Goal: Task Accomplishment & Management: Use online tool/utility

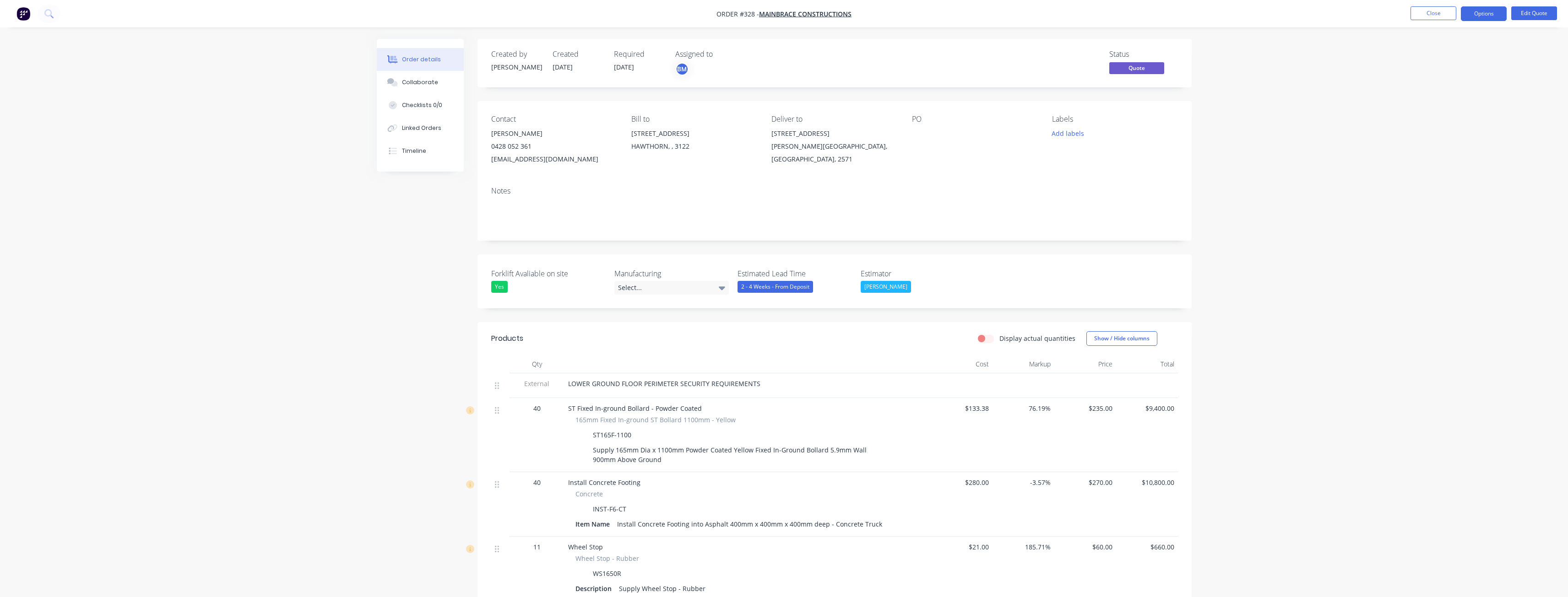
click at [22, 12] on img "button" at bounding box center [23, 14] width 14 height 14
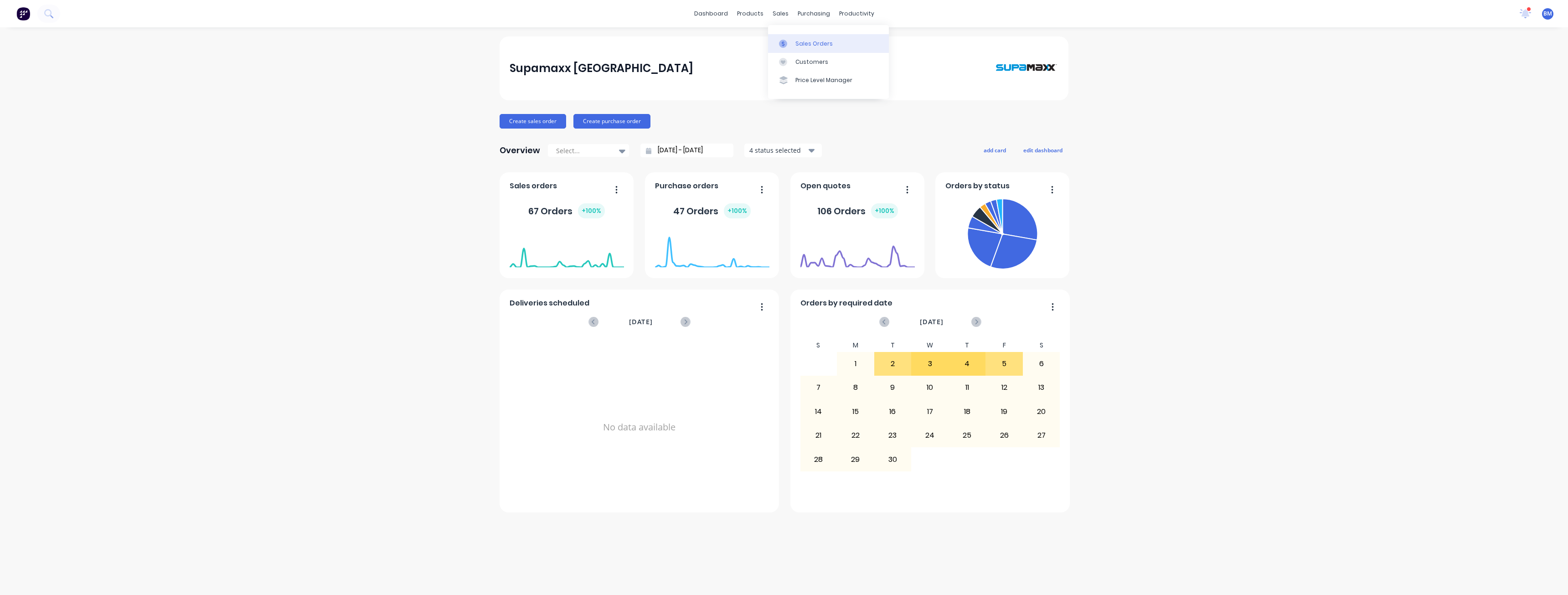
click at [802, 43] on div "Sales Orders" at bounding box center [814, 44] width 37 height 8
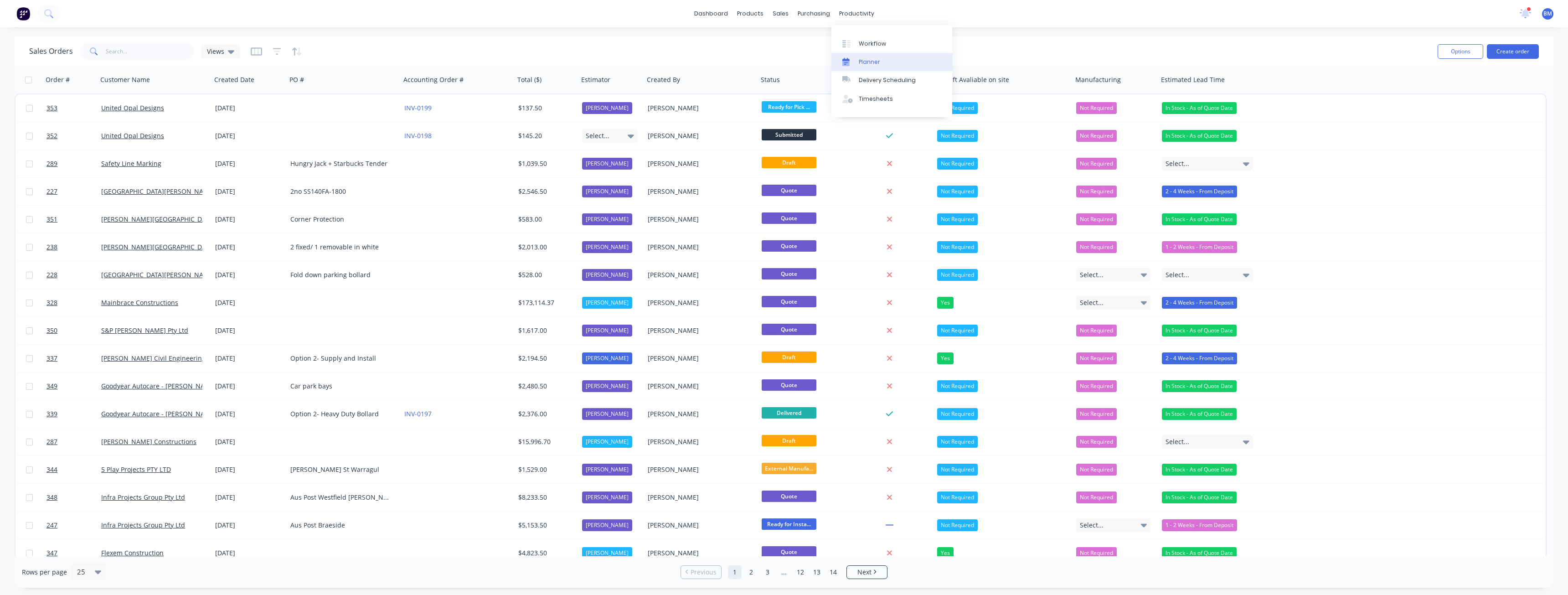
click at [863, 60] on div "Planner" at bounding box center [869, 62] width 21 height 8
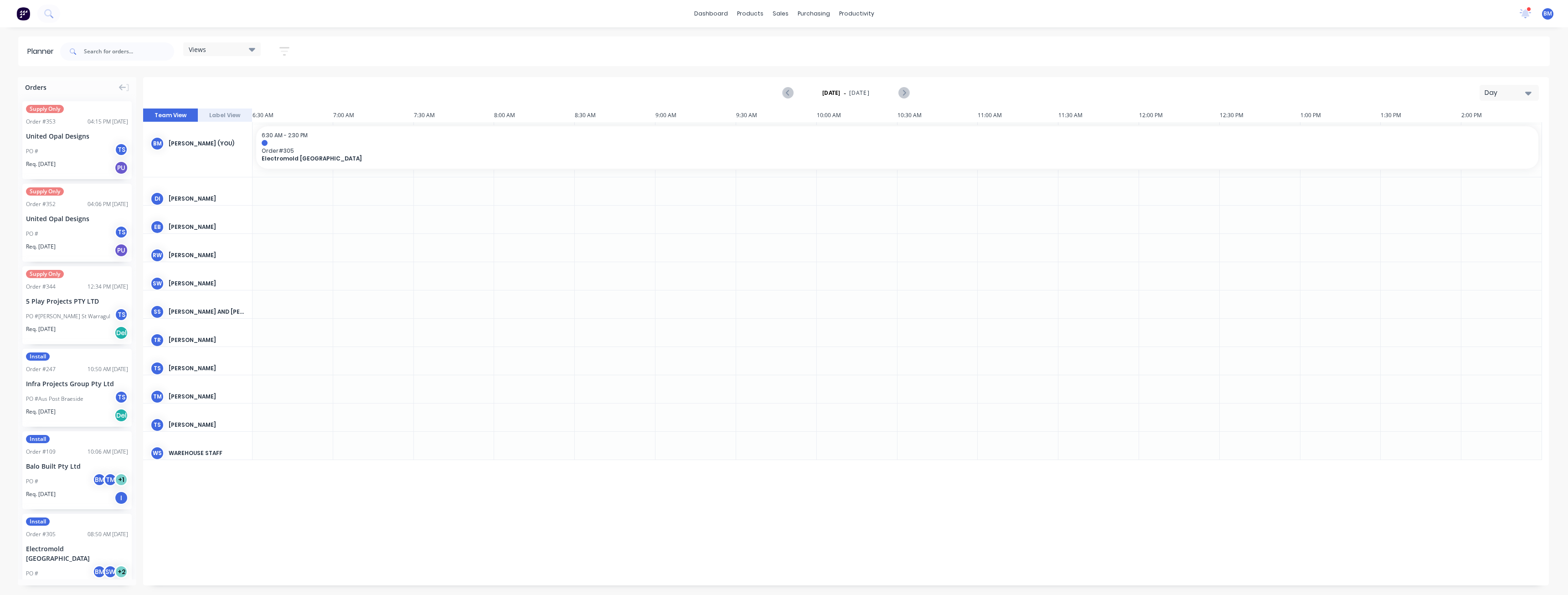
click at [1522, 91] on div "Day" at bounding box center [1506, 92] width 42 height 9
click at [1471, 152] on div "Month" at bounding box center [1493, 154] width 90 height 18
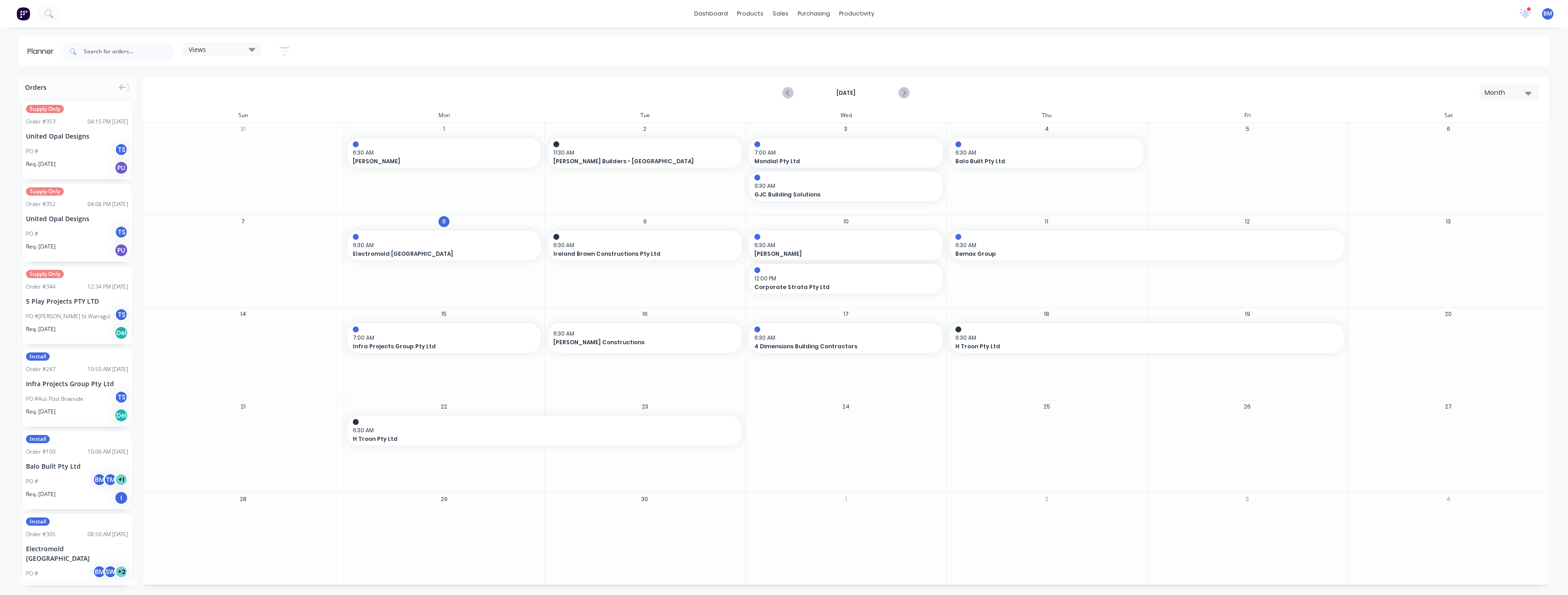
click at [509, 92] on div "September 2025 Month" at bounding box center [846, 92] width 1404 height 29
click at [806, 41] on div "Sales Orders" at bounding box center [814, 44] width 37 height 8
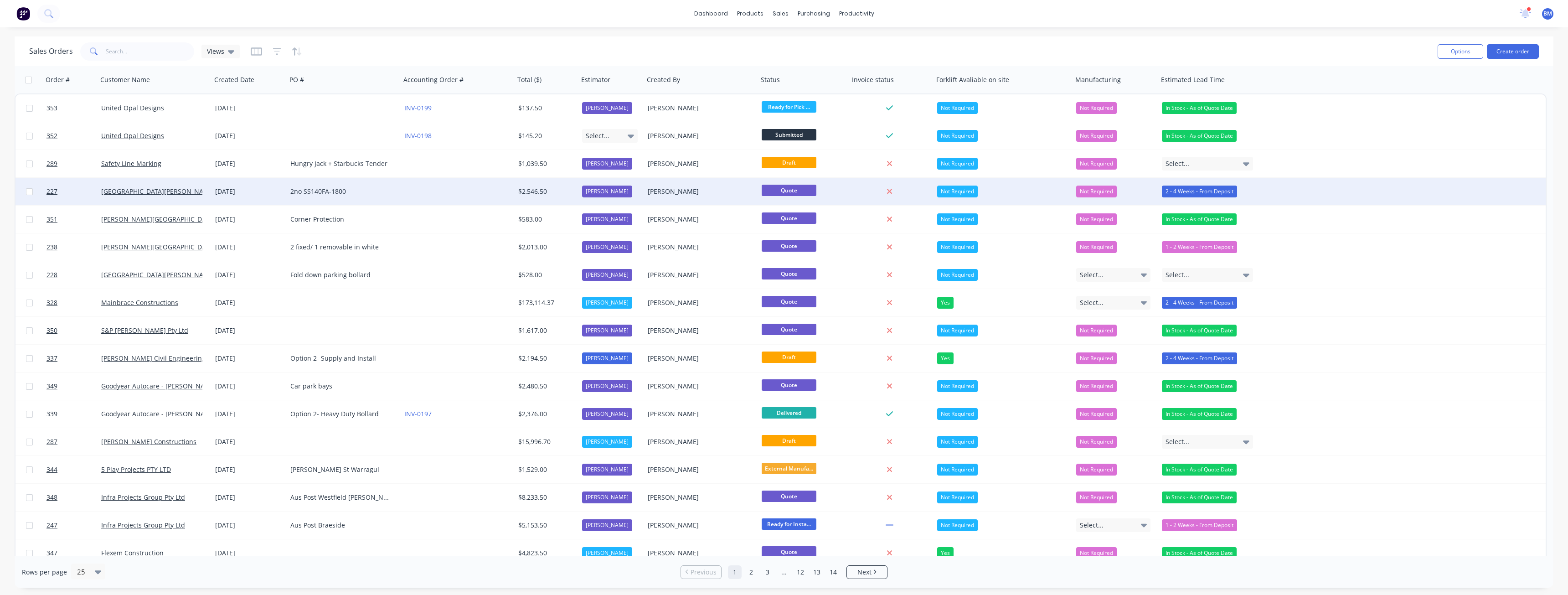
click at [374, 190] on div "2no SS140FA-1800" at bounding box center [341, 192] width 101 height 9
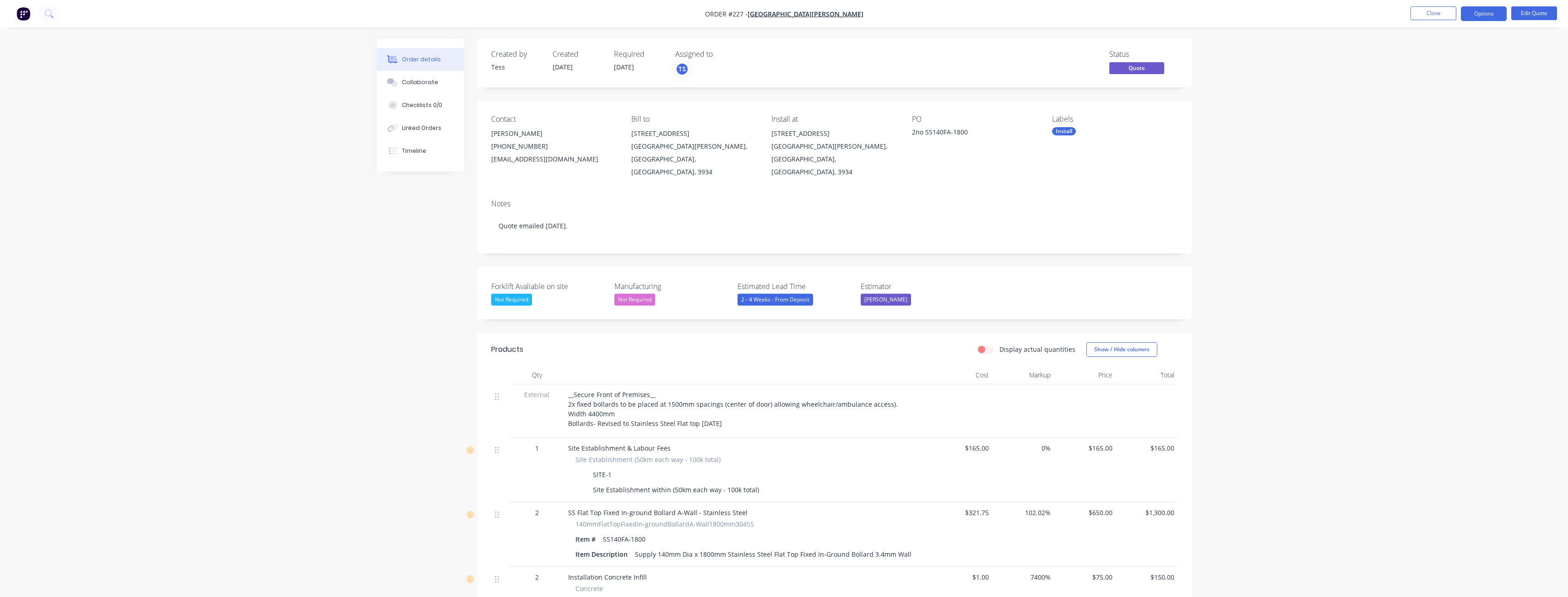
click at [21, 13] on img "button" at bounding box center [23, 14] width 14 height 14
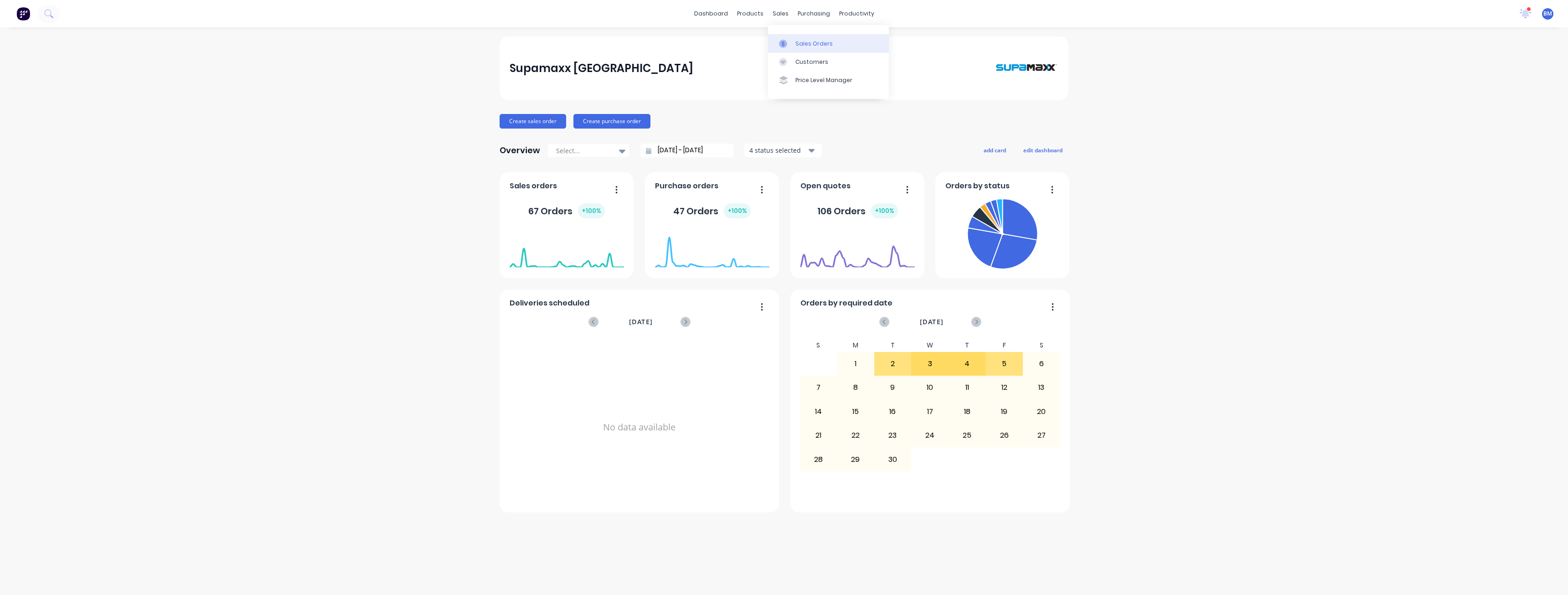
click at [799, 43] on div "Sales Orders" at bounding box center [814, 44] width 37 height 8
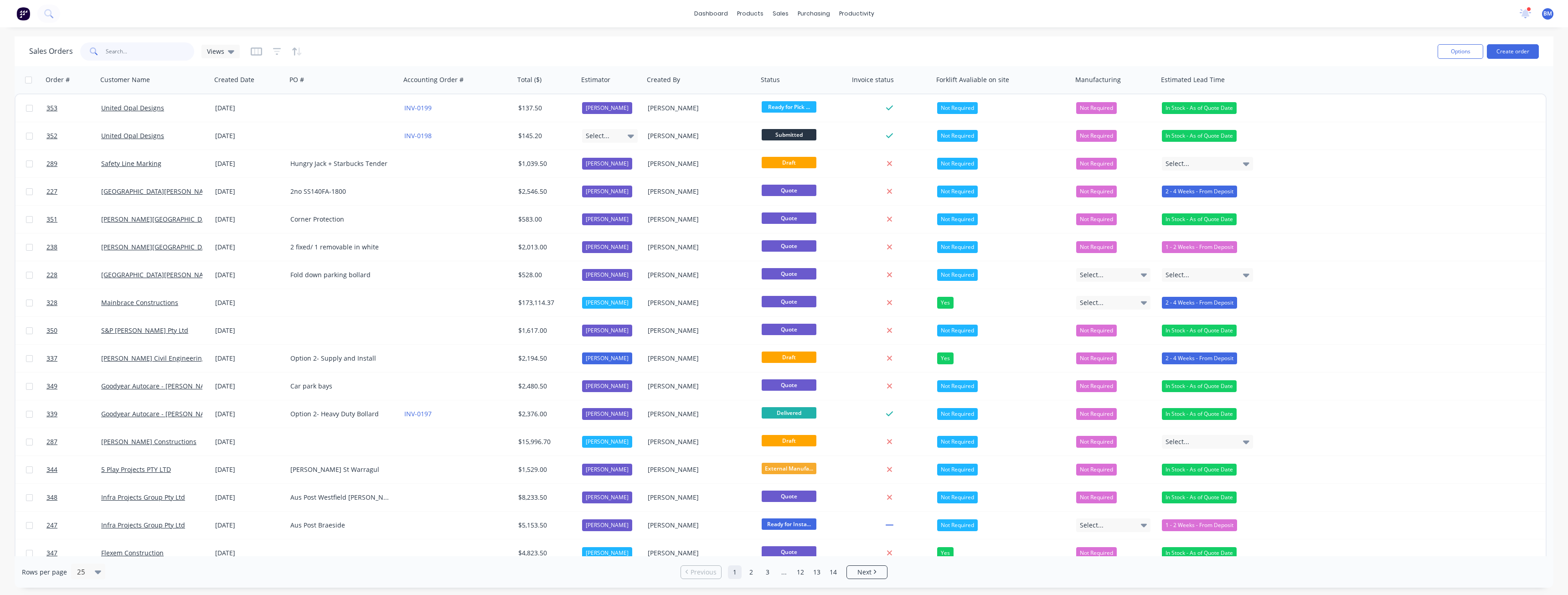
click at [134, 52] on input "text" at bounding box center [150, 51] width 89 height 18
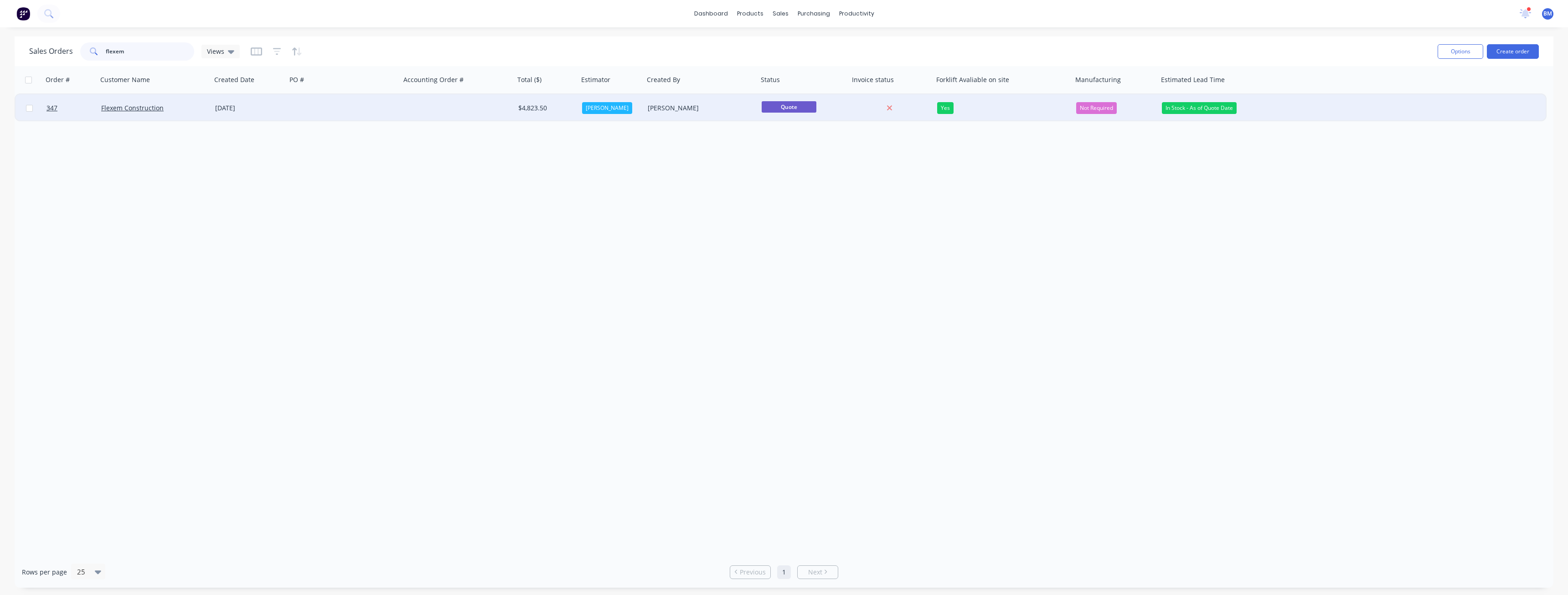
type input "flexem"
click at [349, 107] on div at bounding box center [344, 108] width 114 height 27
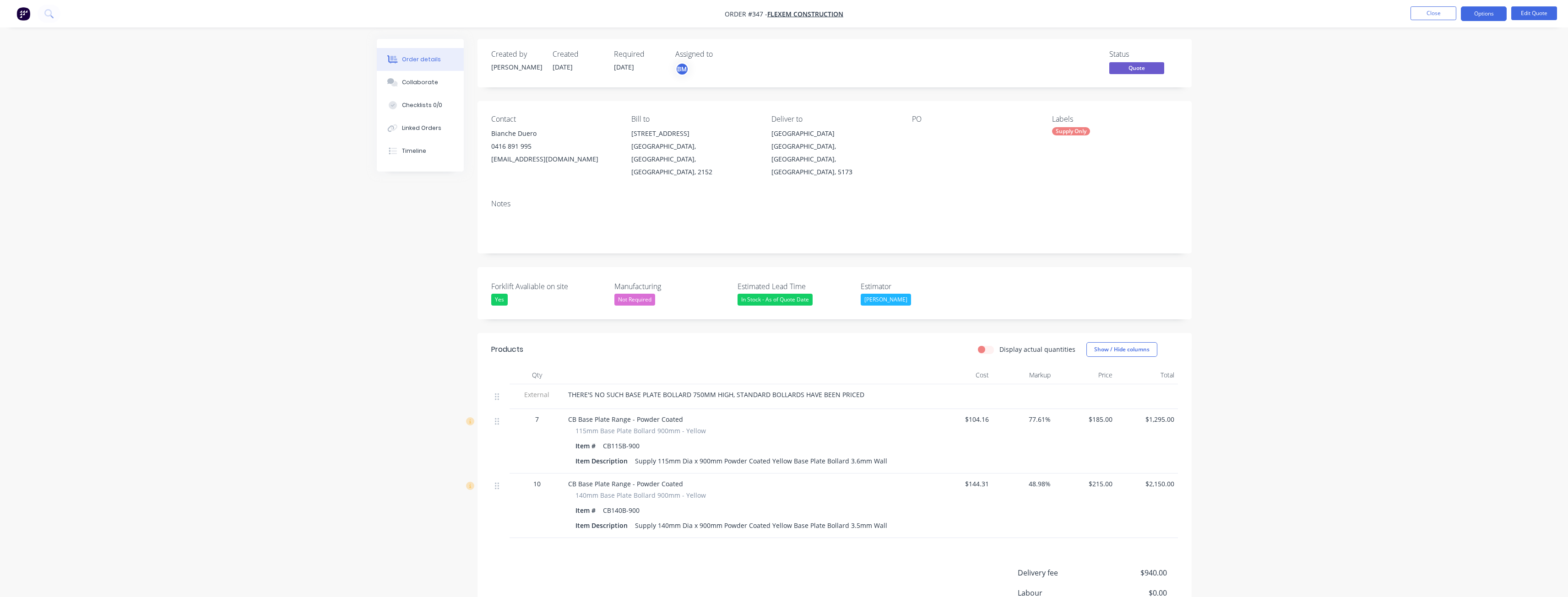
click at [322, 276] on div "Order details Collaborate Checklists 0/0 Linked Orders Timeline Order details C…" at bounding box center [784, 360] width 1568 height 721
click at [253, 288] on div "Order details Collaborate Checklists 0/0 Linked Orders Timeline Order details C…" at bounding box center [784, 360] width 1568 height 721
click at [372, 312] on div "Order details Collaborate Checklists 0/0 Linked Orders Timeline Order details C…" at bounding box center [785, 380] width 834 height 682
click at [24, 13] on img "button" at bounding box center [23, 14] width 14 height 14
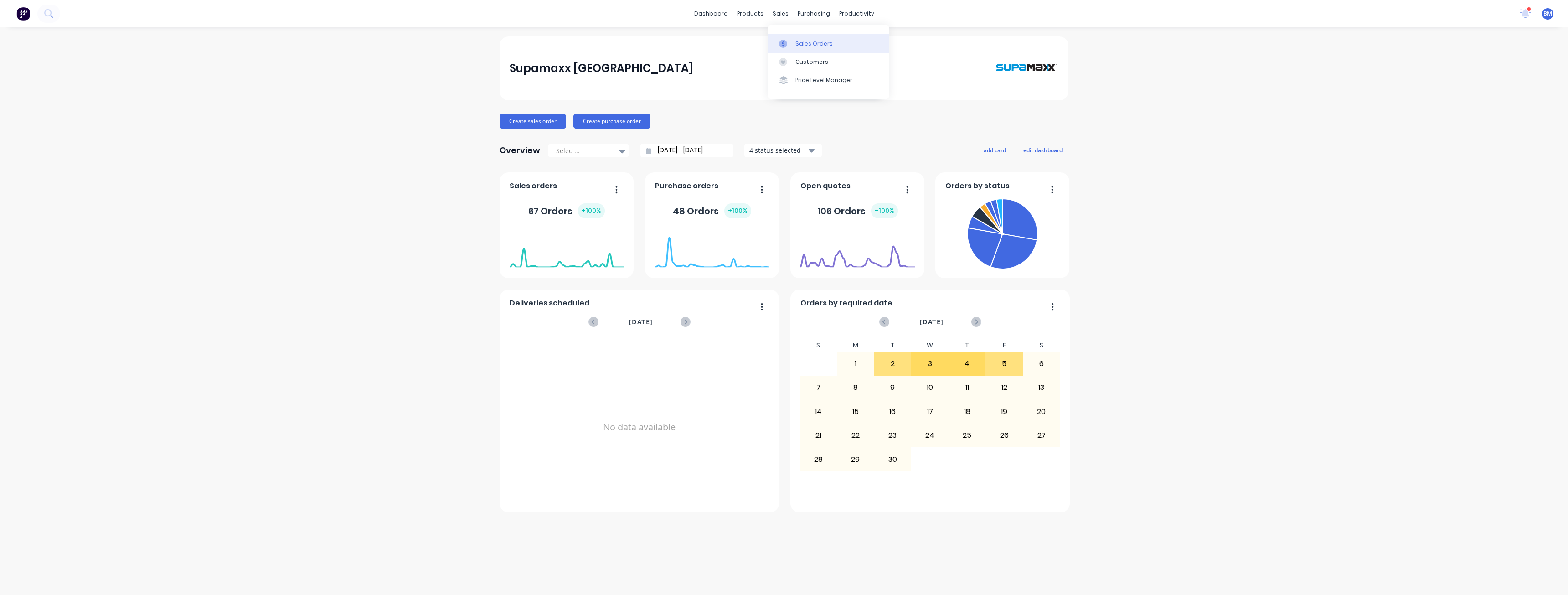
click at [814, 41] on div "Sales Orders" at bounding box center [814, 44] width 37 height 8
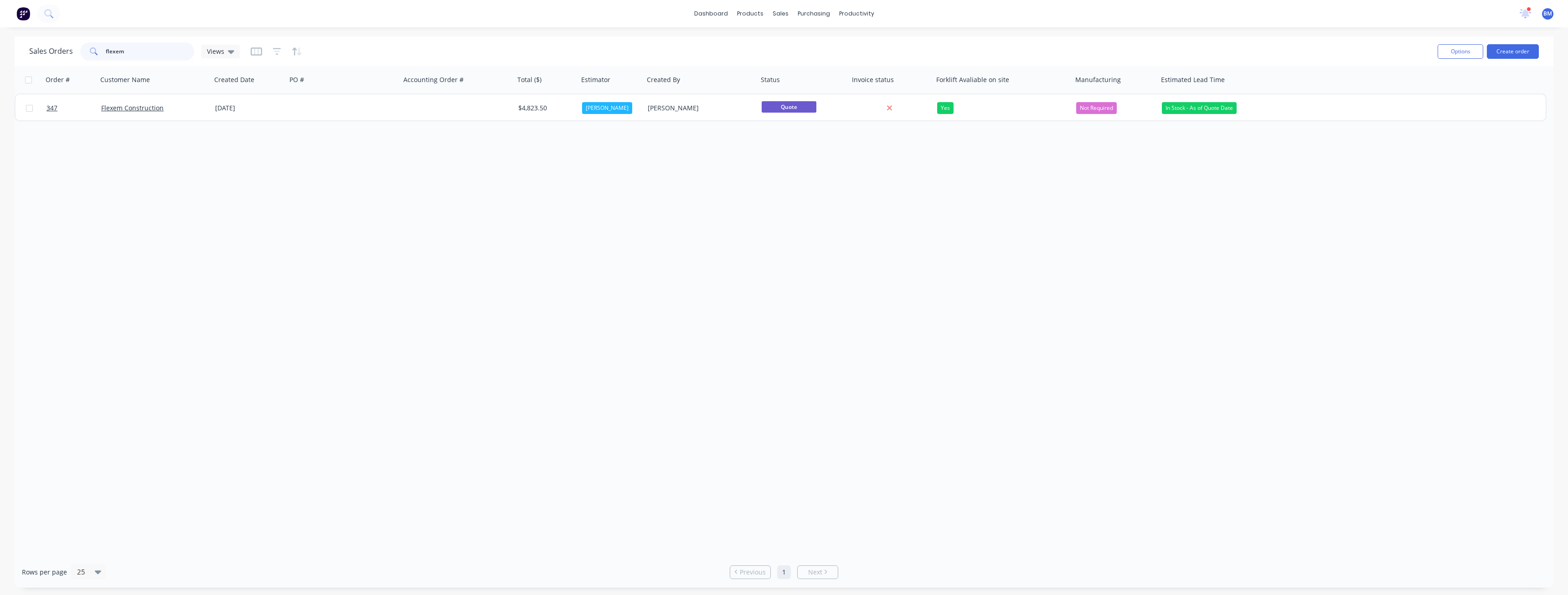
drag, startPoint x: 134, startPoint y: 51, endPoint x: 77, endPoint y: 45, distance: 57.3
click at [77, 45] on div "Sales Orders flexem Views" at bounding box center [135, 51] width 211 height 18
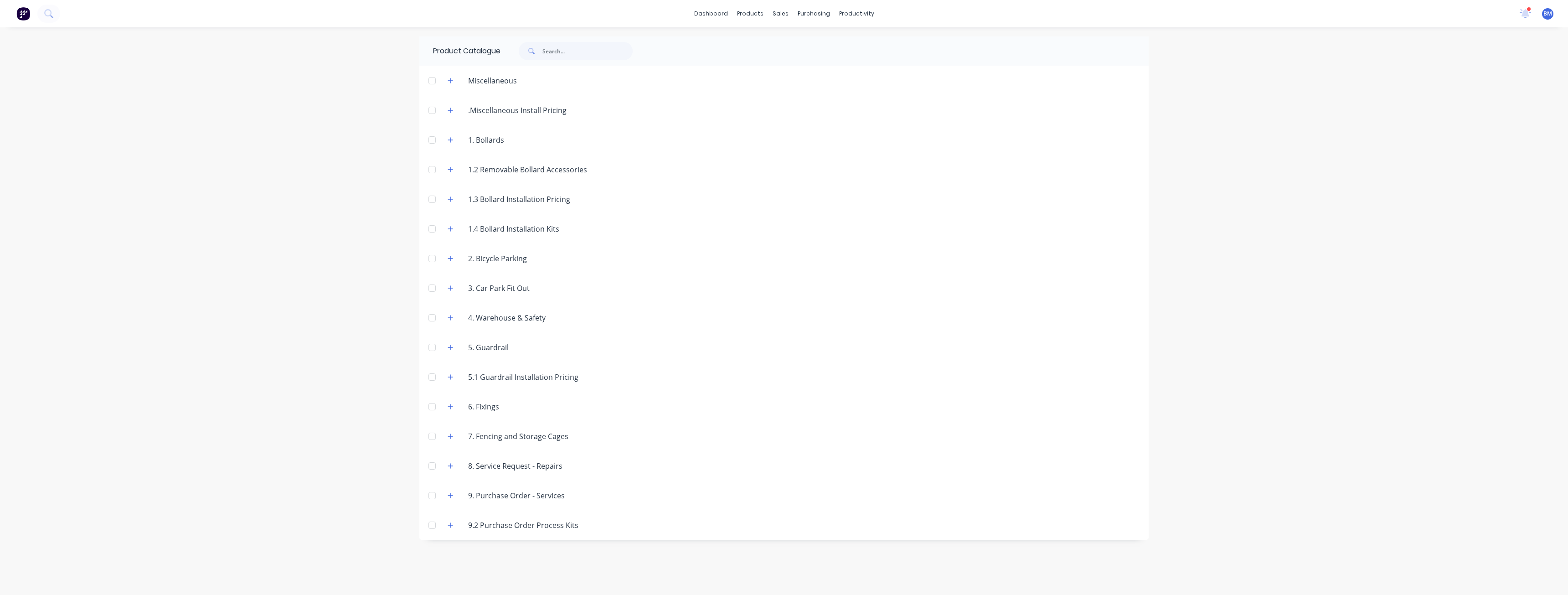
click at [295, 153] on div "dashboard products sales purchasing productivity dashboard products Product Cat…" at bounding box center [784, 297] width 1568 height 595
click at [804, 42] on div "Sales Orders" at bounding box center [814, 44] width 37 height 8
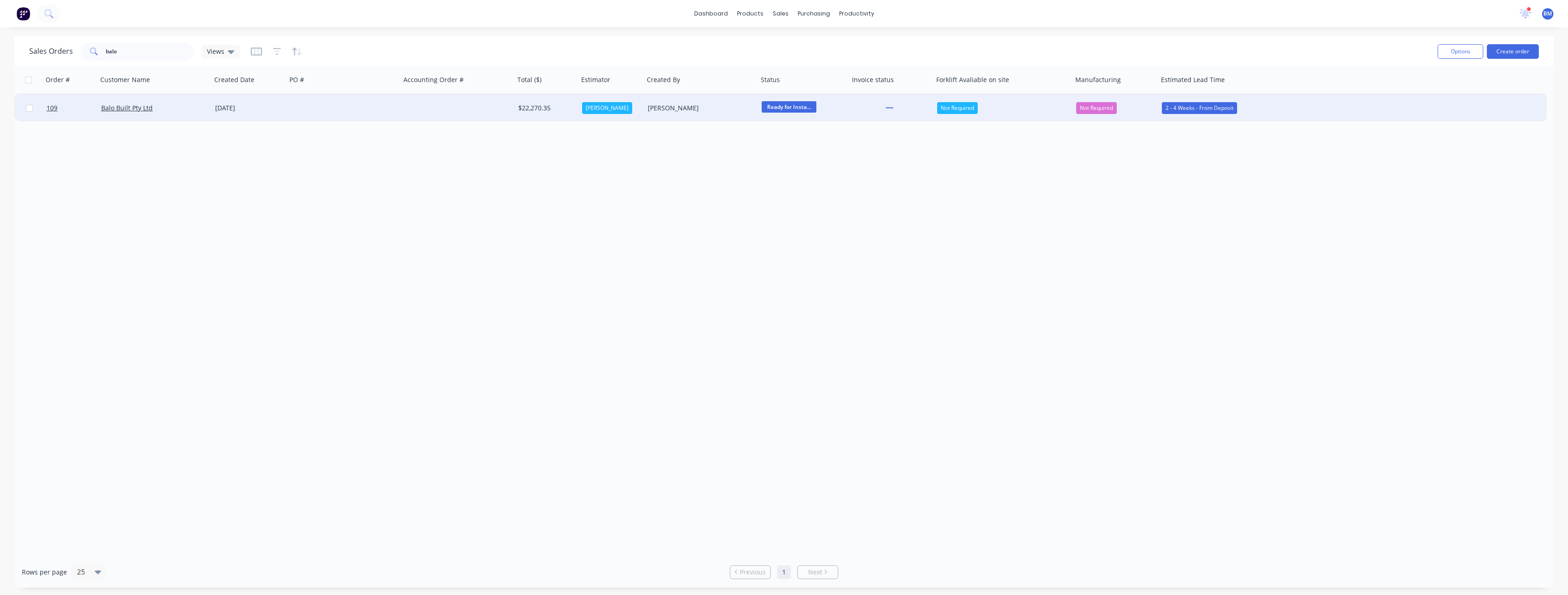
click at [386, 108] on div at bounding box center [344, 108] width 114 height 27
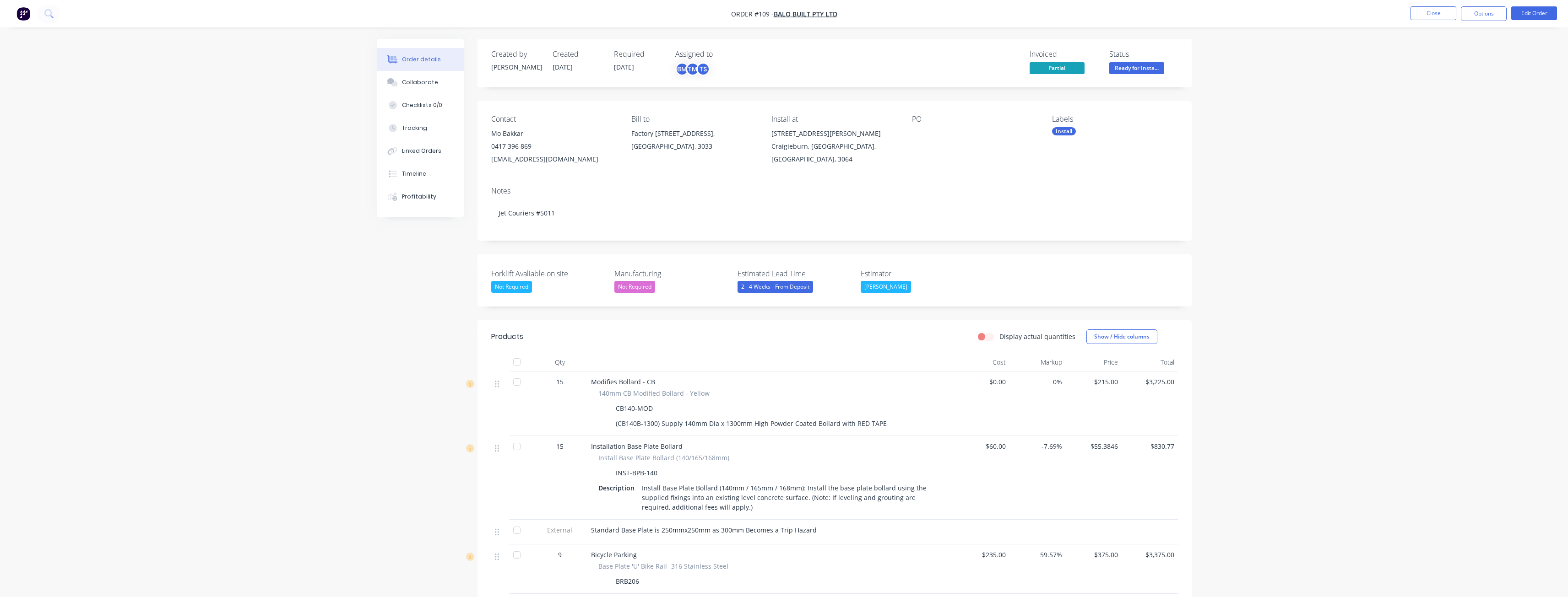
click at [196, 106] on div "Order details Collaborate Checklists 0/0 Tracking Linked Orders Timeline Profit…" at bounding box center [784, 609] width 1568 height 1218
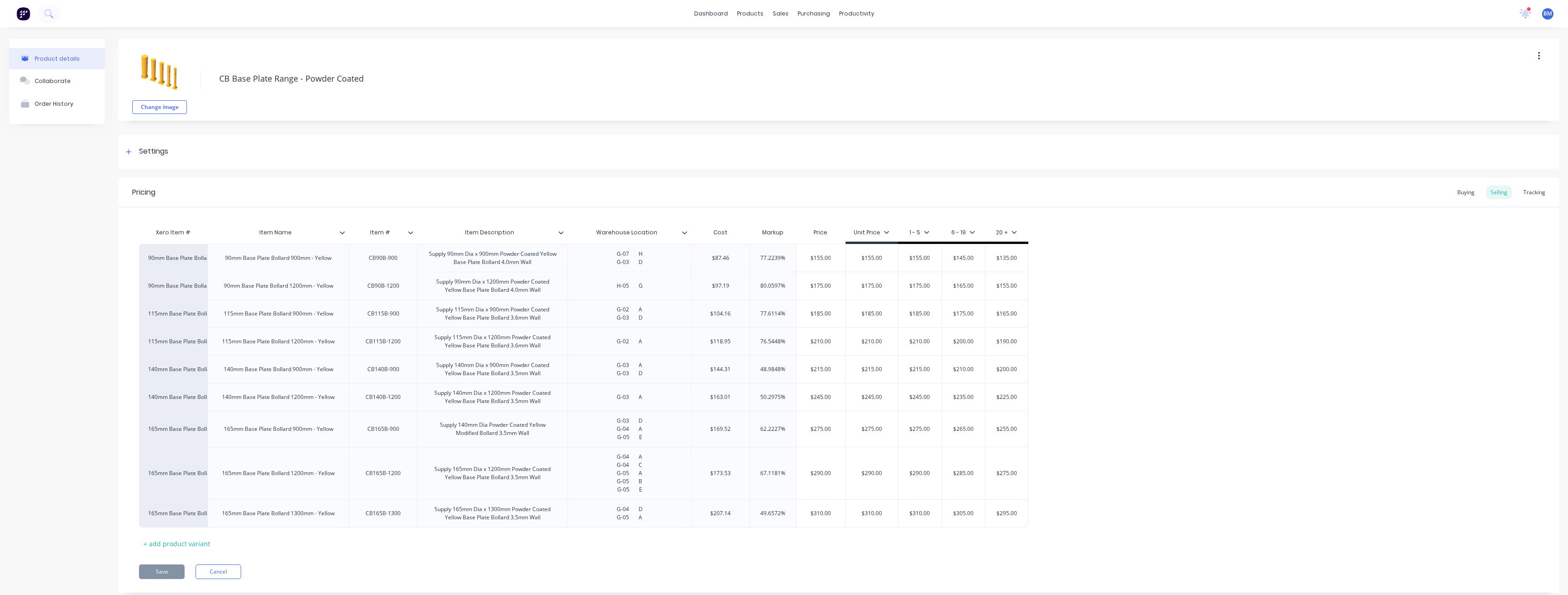
type textarea "x"
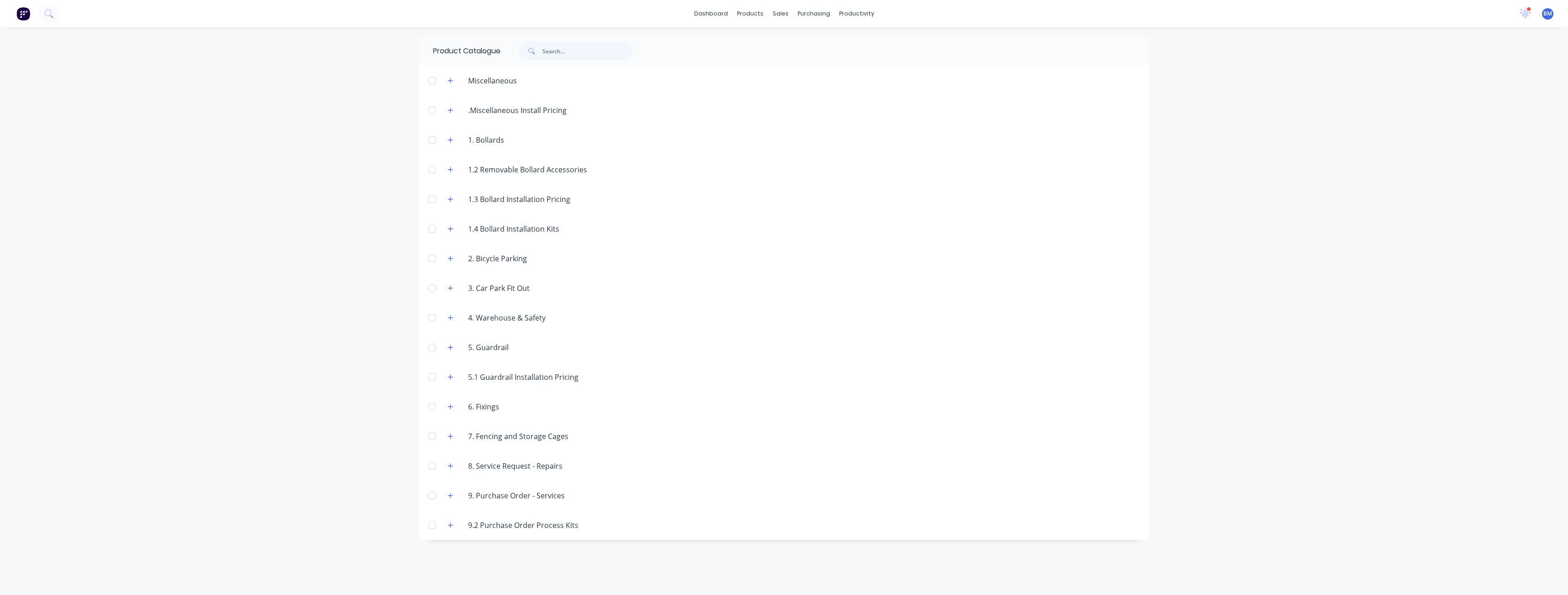
click at [370, 77] on div "dashboard products sales purchasing productivity dashboard products Product Cat…" at bounding box center [784, 297] width 1568 height 595
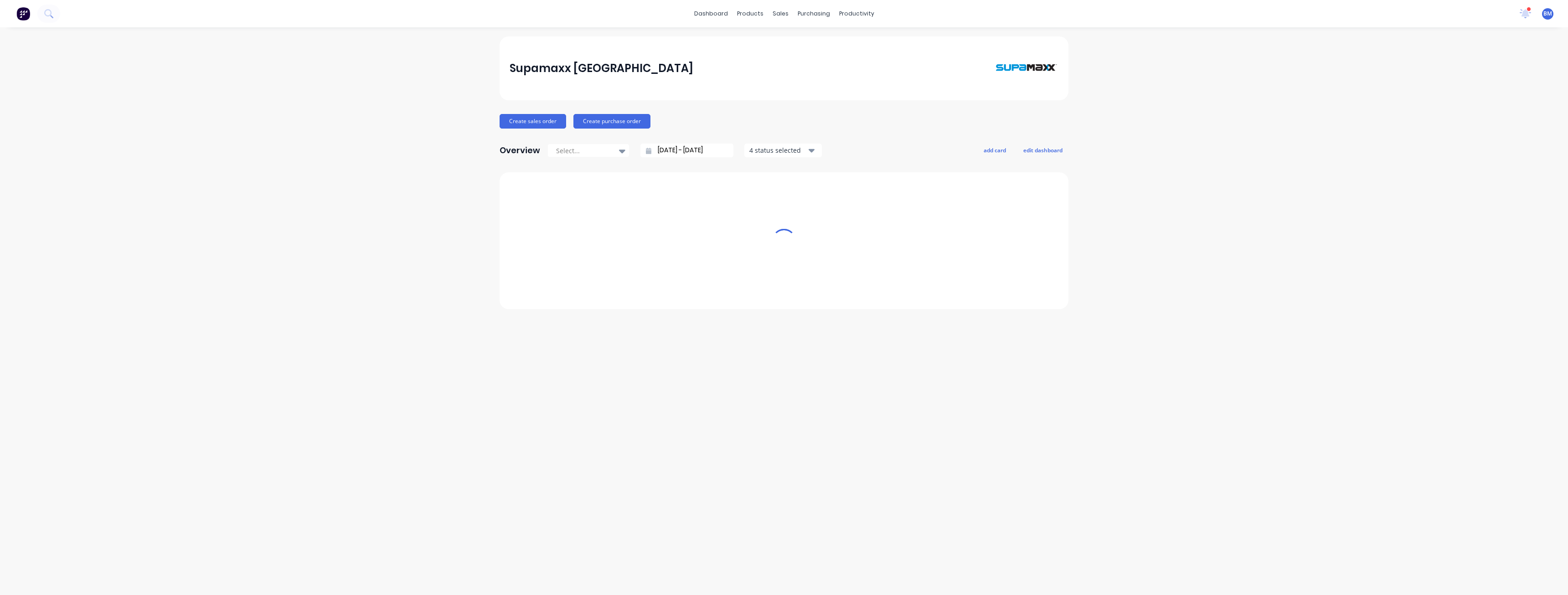
click at [204, 87] on div "Supamaxx Australia Create sales order Create purchase order Overview Select... …" at bounding box center [784, 311] width 1568 height 549
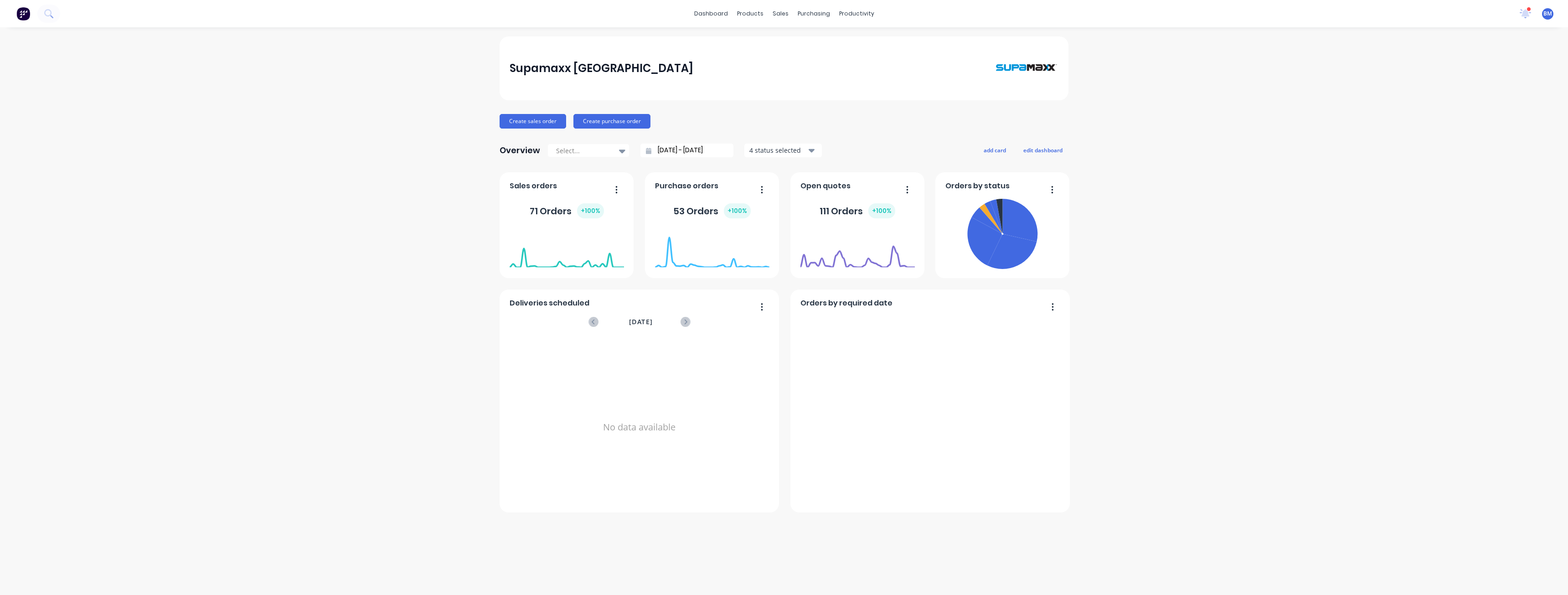
click at [301, 64] on div "Supamaxx Australia Create sales order Create purchase order Overview Select... …" at bounding box center [784, 311] width 1568 height 549
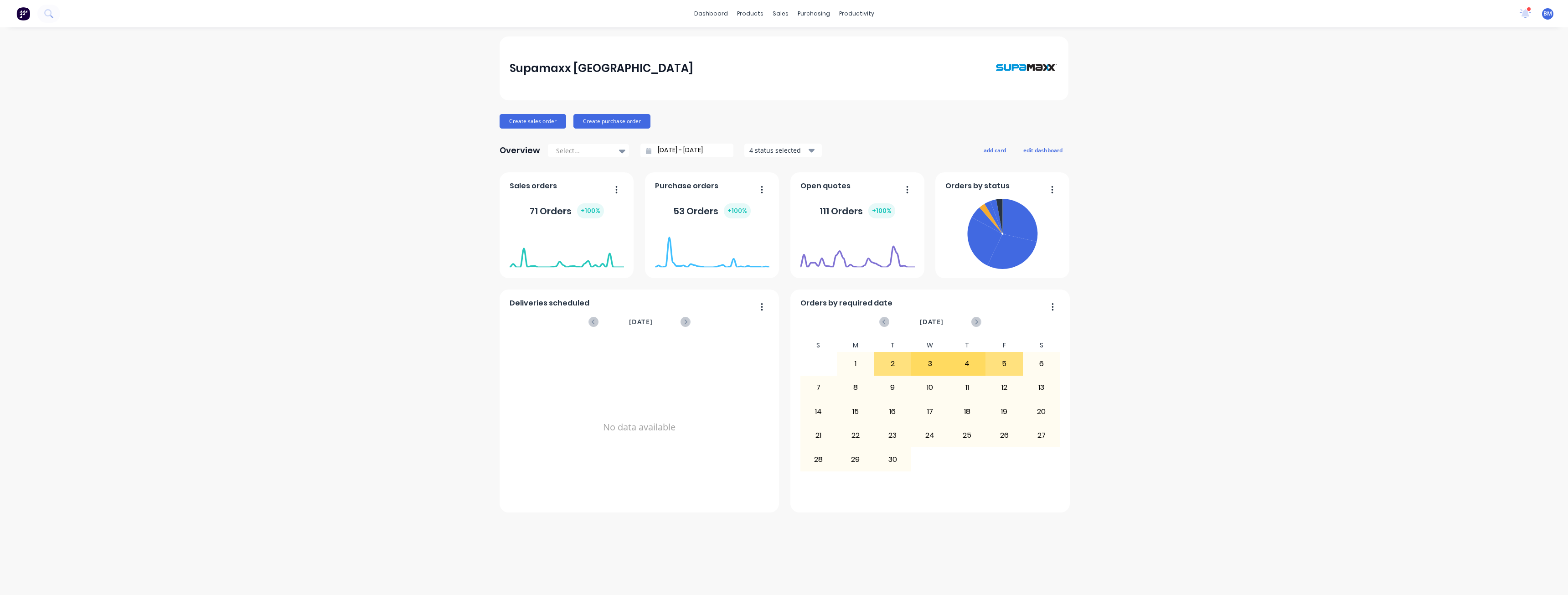
click at [375, 112] on div "Supamaxx Australia Create sales order Create purchase order Overview Select... …" at bounding box center [784, 311] width 1568 height 549
click at [366, 236] on div "Supamaxx Australia Create sales order Create purchase order Overview Select... …" at bounding box center [784, 311] width 1568 height 549
click at [865, 60] on div "Planner" at bounding box center [869, 62] width 21 height 8
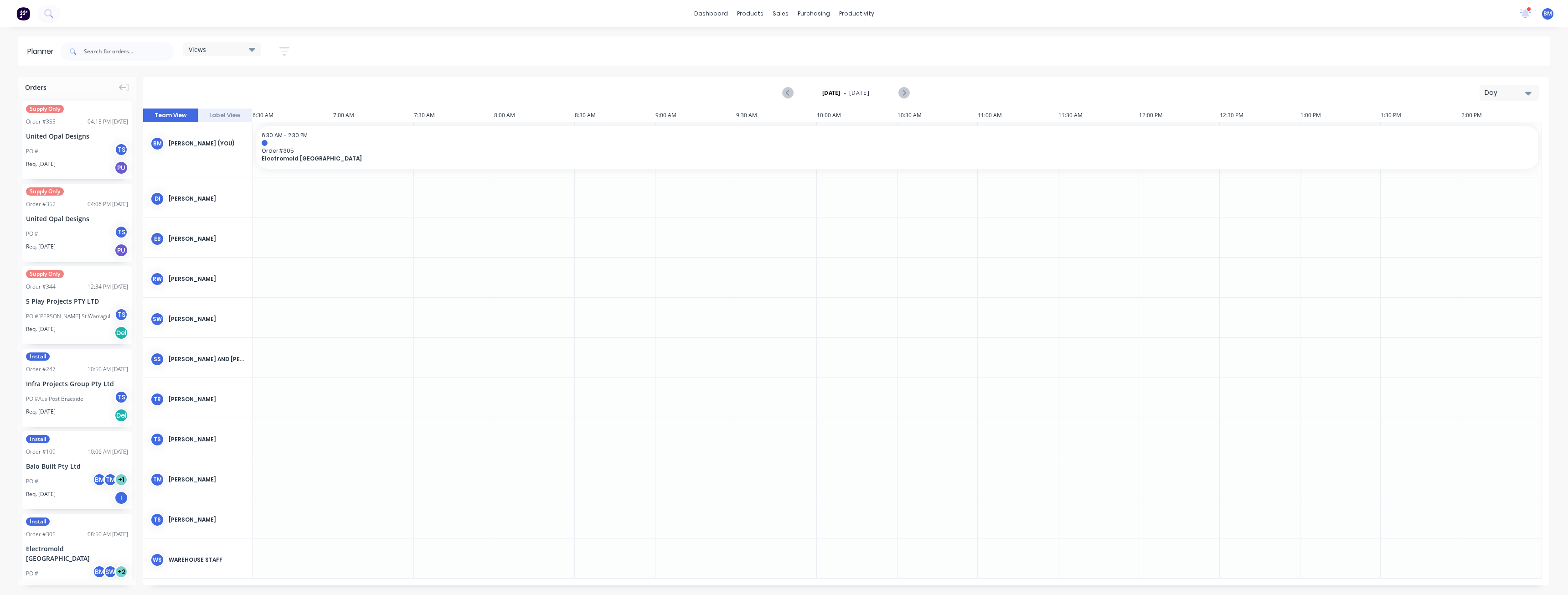
click at [1499, 86] on button "Day" at bounding box center [1509, 93] width 59 height 16
click at [1468, 153] on div "Month" at bounding box center [1493, 154] width 90 height 18
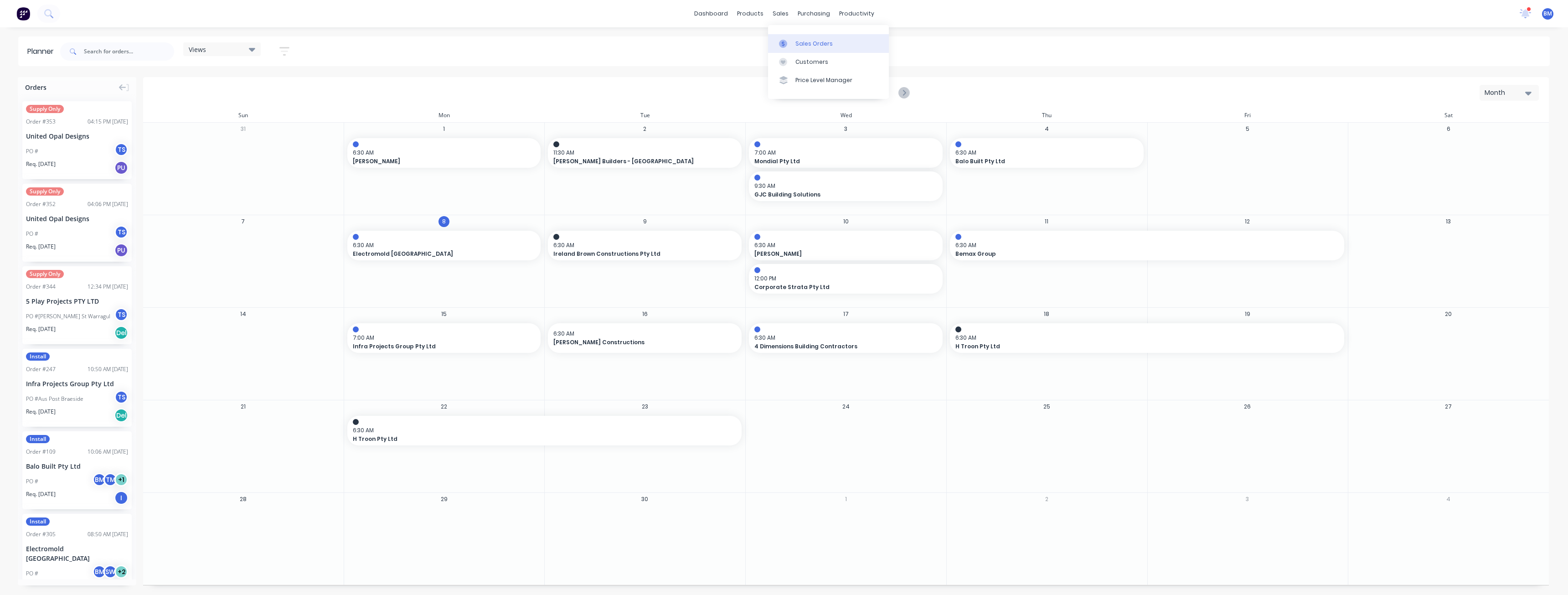
click at [802, 41] on div "Sales Orders" at bounding box center [814, 44] width 37 height 8
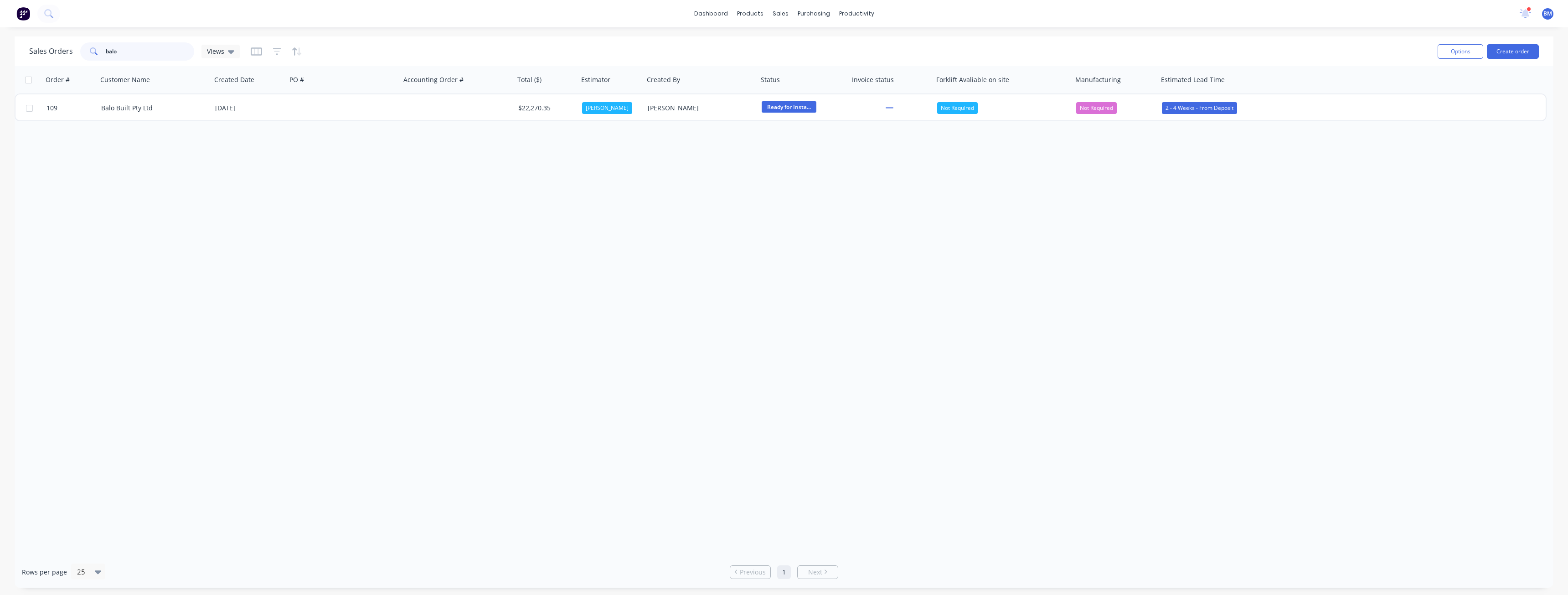
drag, startPoint x: 136, startPoint y: 52, endPoint x: 83, endPoint y: 52, distance: 53.0
click at [83, 52] on div "balo" at bounding box center [137, 51] width 114 height 18
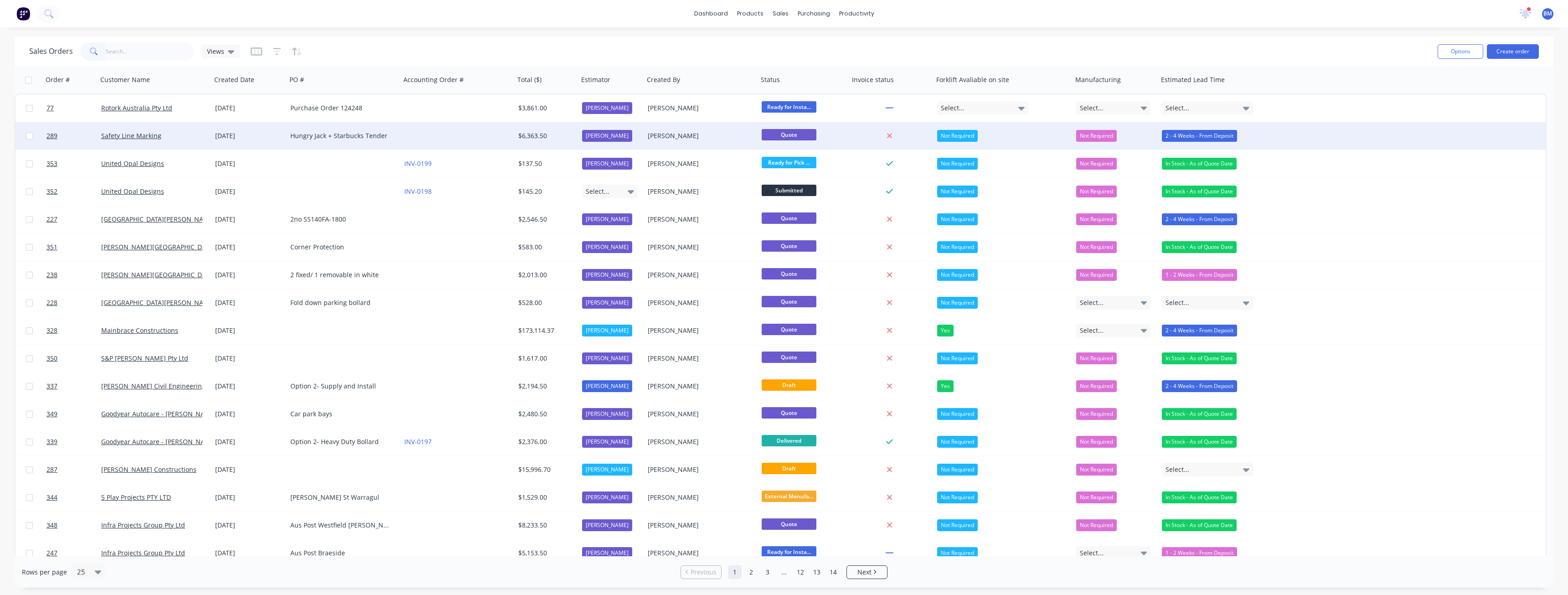
click at [323, 134] on div "Hungry Jack + Starbucks Tender" at bounding box center [341, 135] width 101 height 9
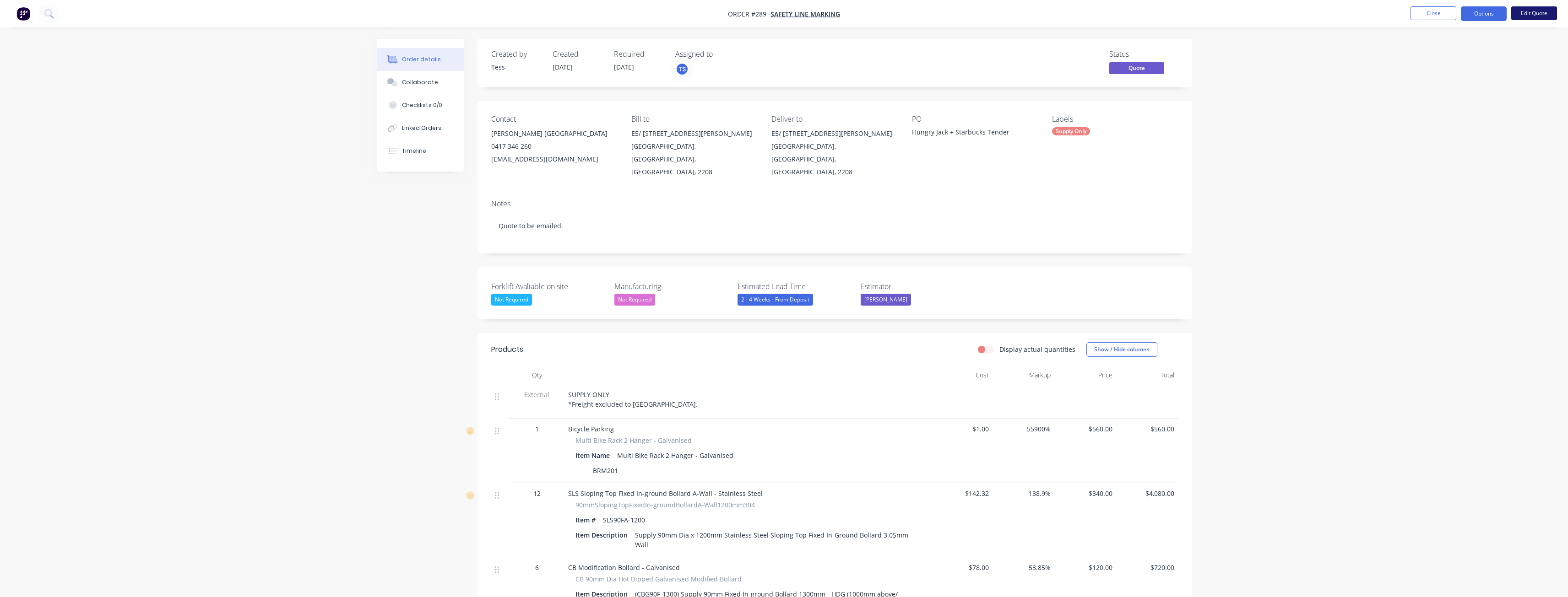
click at [1531, 14] on button "Edit Quote" at bounding box center [1534, 13] width 46 height 14
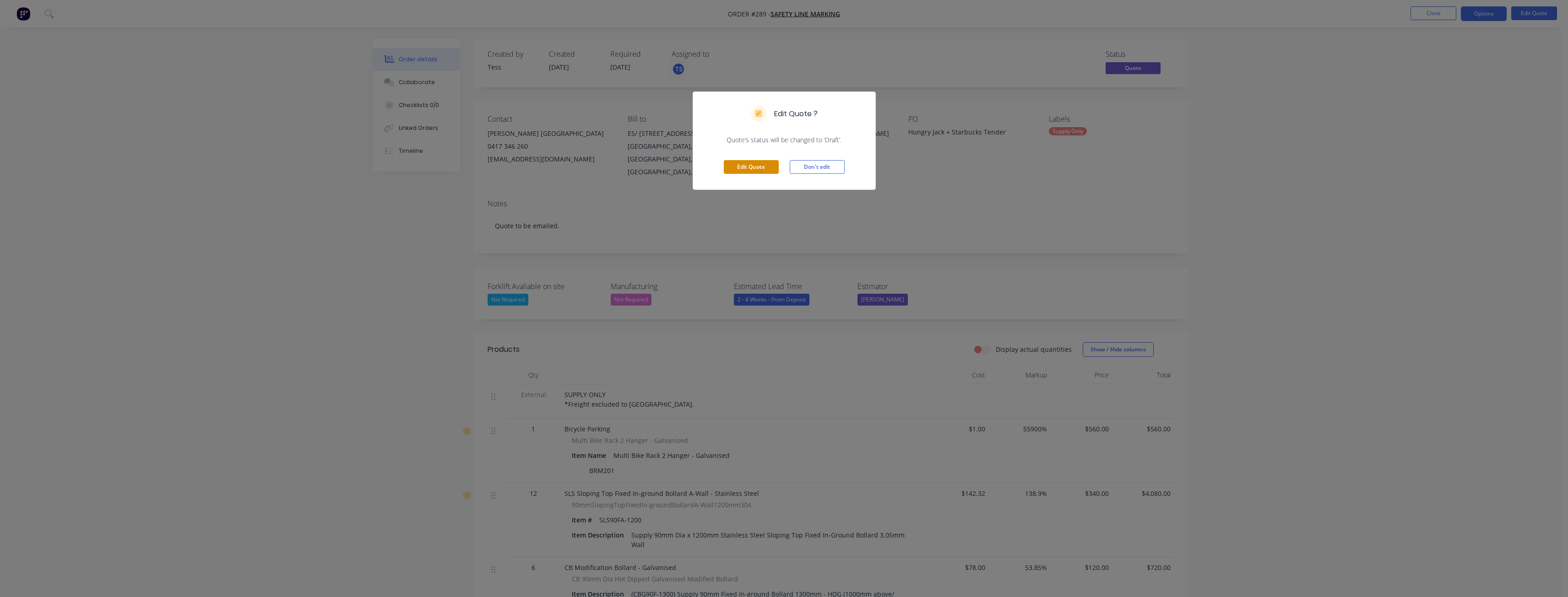
click at [752, 164] on button "Edit Quote" at bounding box center [751, 167] width 55 height 14
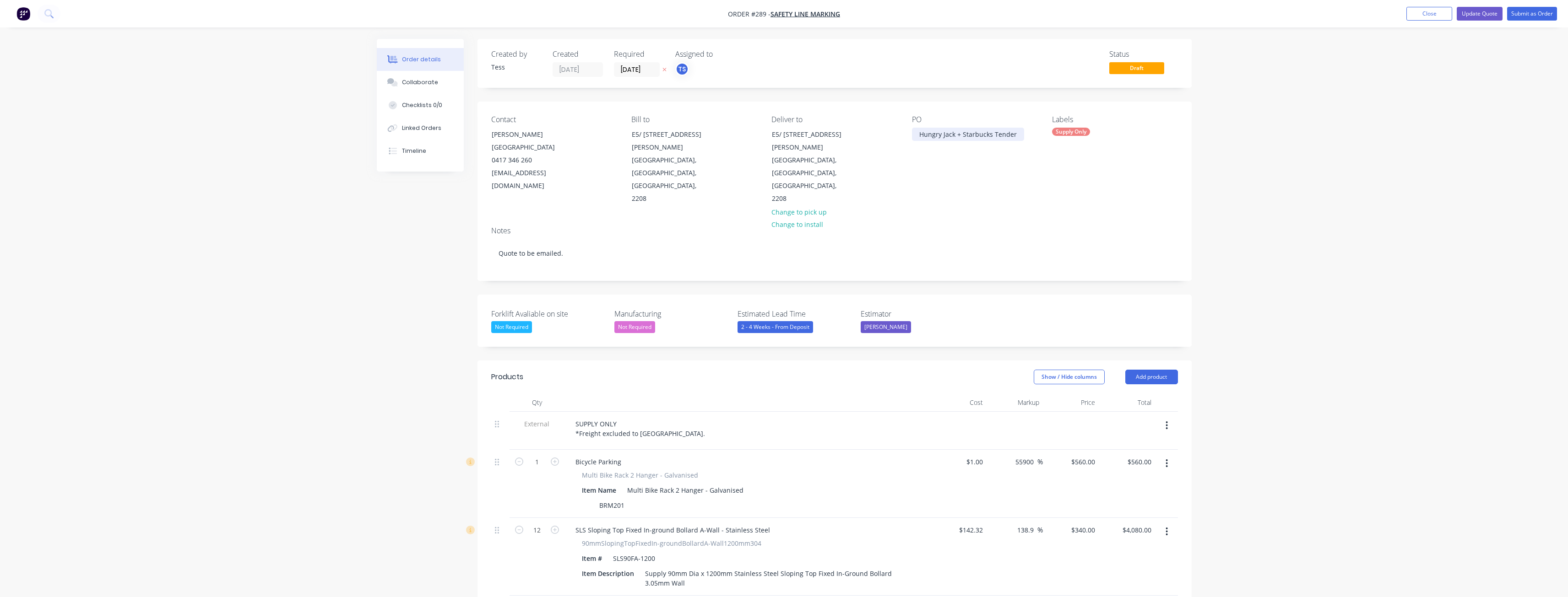
click at [954, 135] on div "Hungry Jack + Starbucks Tender" at bounding box center [968, 134] width 112 height 13
click at [965, 219] on div "Notes Quote to be emailed." at bounding box center [835, 250] width 714 height 61
click at [1471, 11] on button "Update Quote" at bounding box center [1480, 14] width 46 height 14
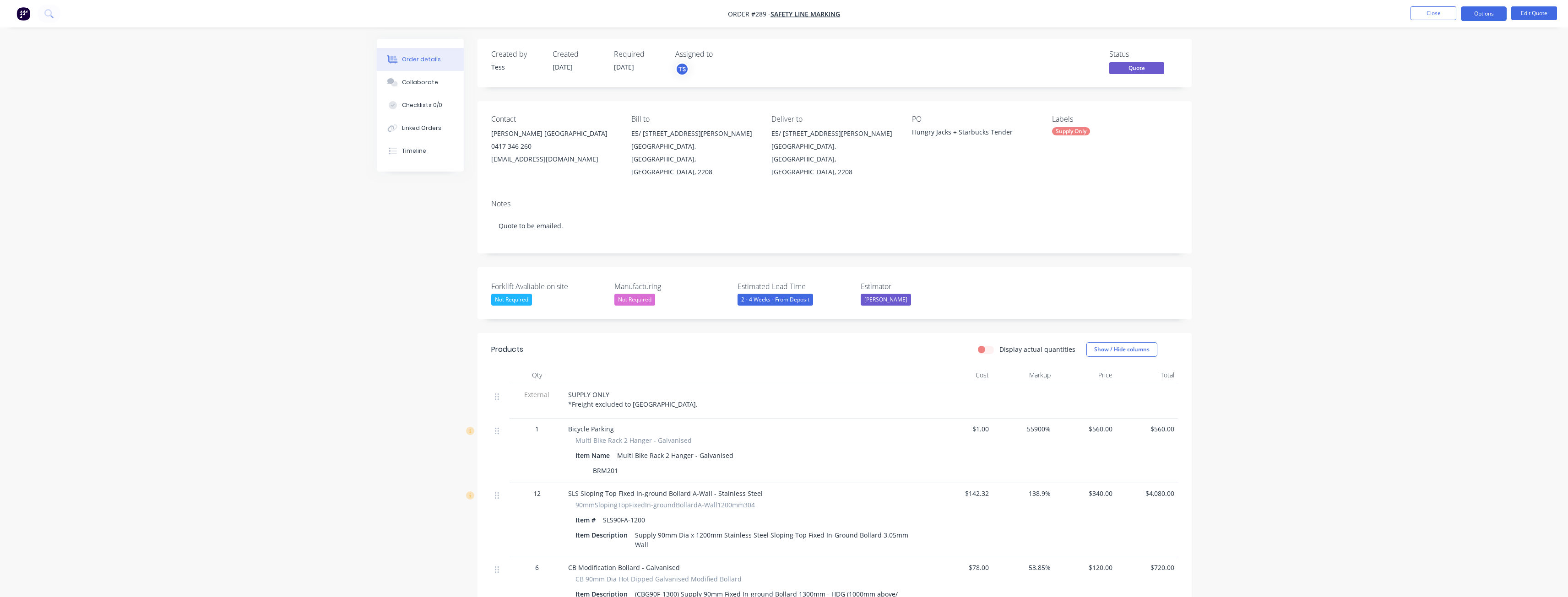
click at [632, 159] on div "Bill to E5/ 13-15 Forrester St Kingsgrove, Victoria, Australia, 2208" at bounding box center [694, 147] width 125 height 64
click at [1431, 10] on button "Close" at bounding box center [1433, 13] width 46 height 14
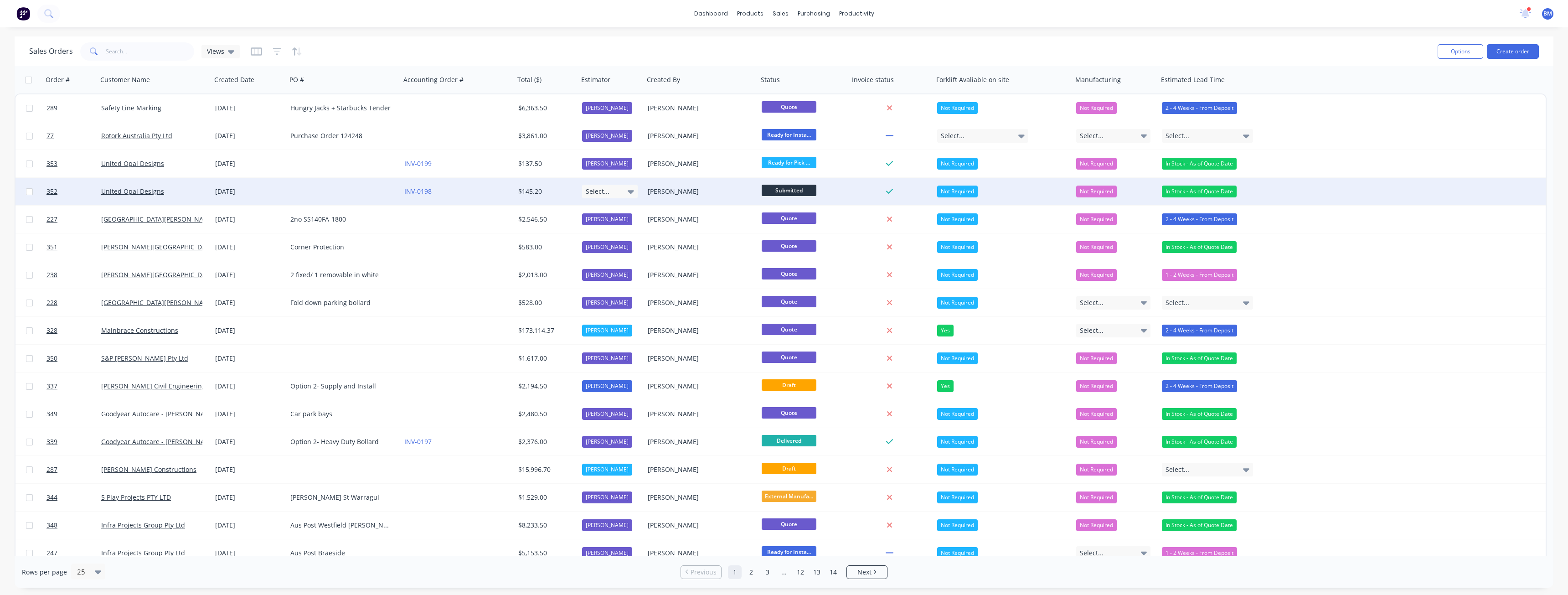
click at [631, 187] on icon at bounding box center [631, 192] width 6 height 10
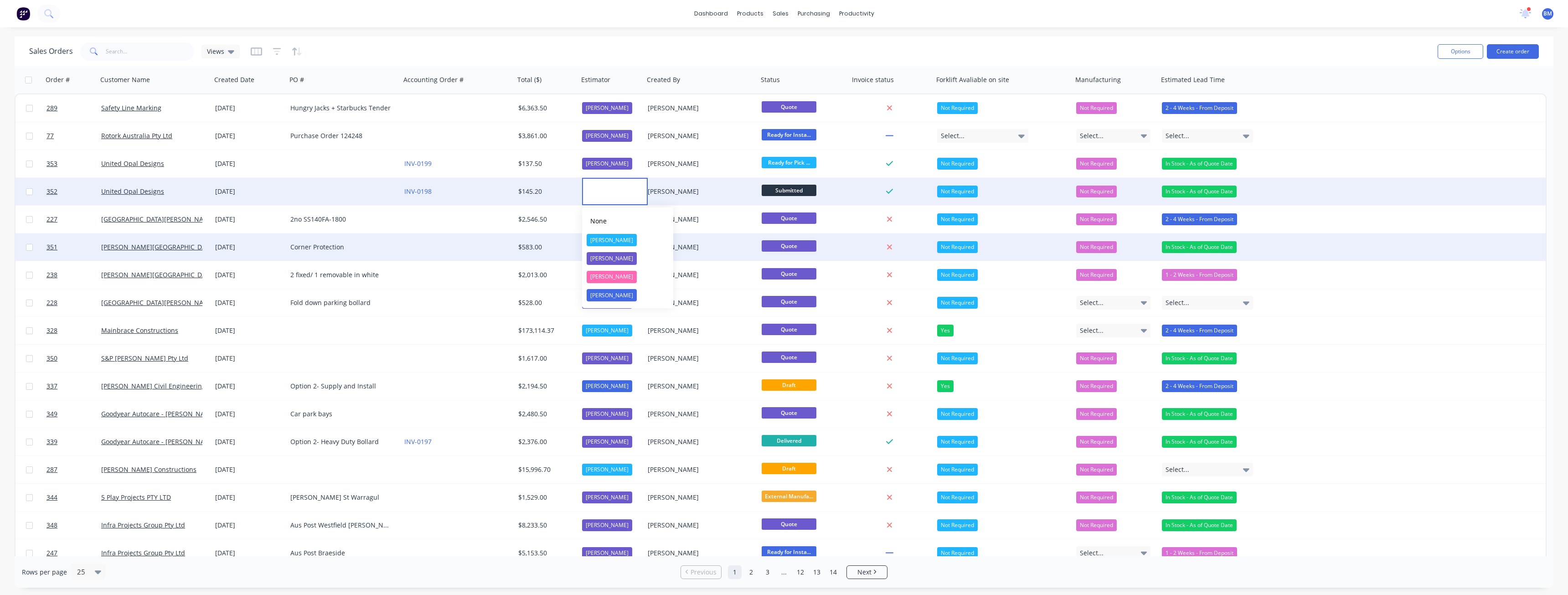
click at [607, 258] on div "Tess Siegfried" at bounding box center [611, 258] width 50 height 12
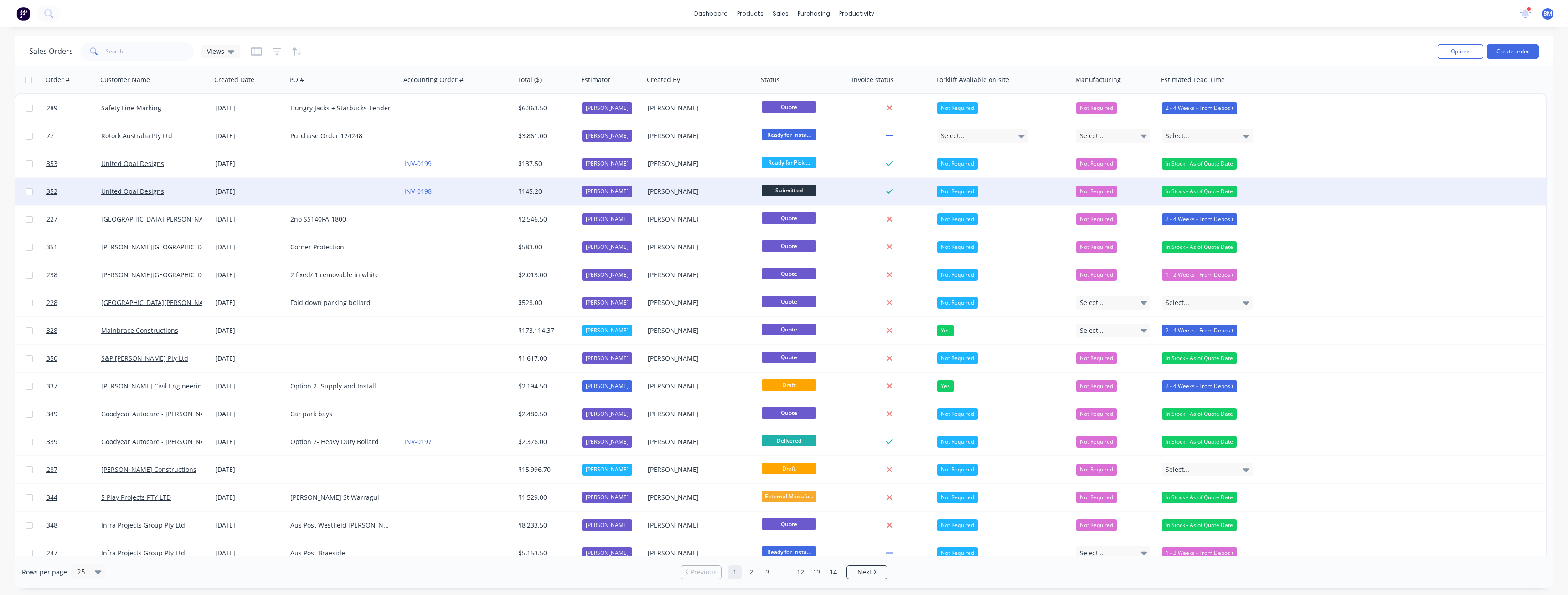
click at [484, 47] on div "Sales Orders Views" at bounding box center [730, 51] width 1401 height 22
click at [151, 14] on div "dashboard products sales purchasing productivity dashboard products Product Cat…" at bounding box center [784, 14] width 1568 height 27
click at [386, 53] on div "Sales Orders Views" at bounding box center [730, 51] width 1401 height 22
click at [126, 49] on input "text" at bounding box center [150, 51] width 89 height 18
type input "h troon"
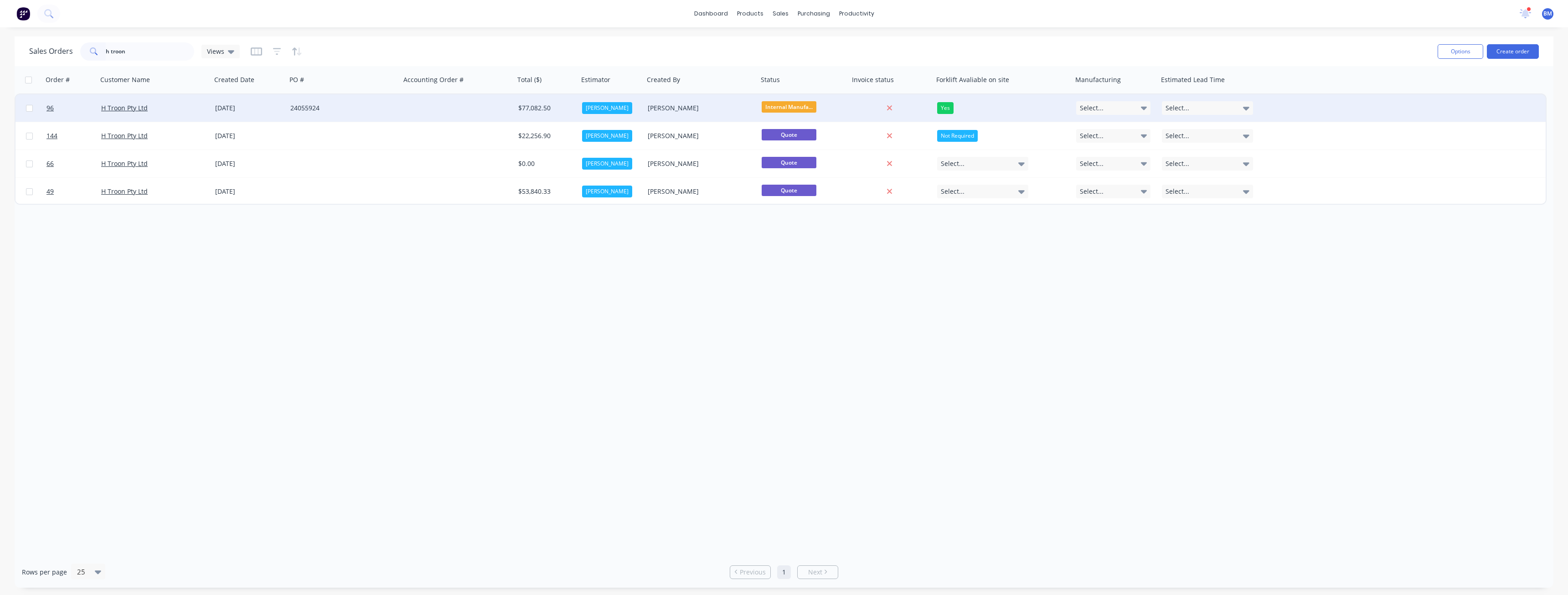
click at [392, 109] on div "24055924" at bounding box center [341, 108] width 101 height 9
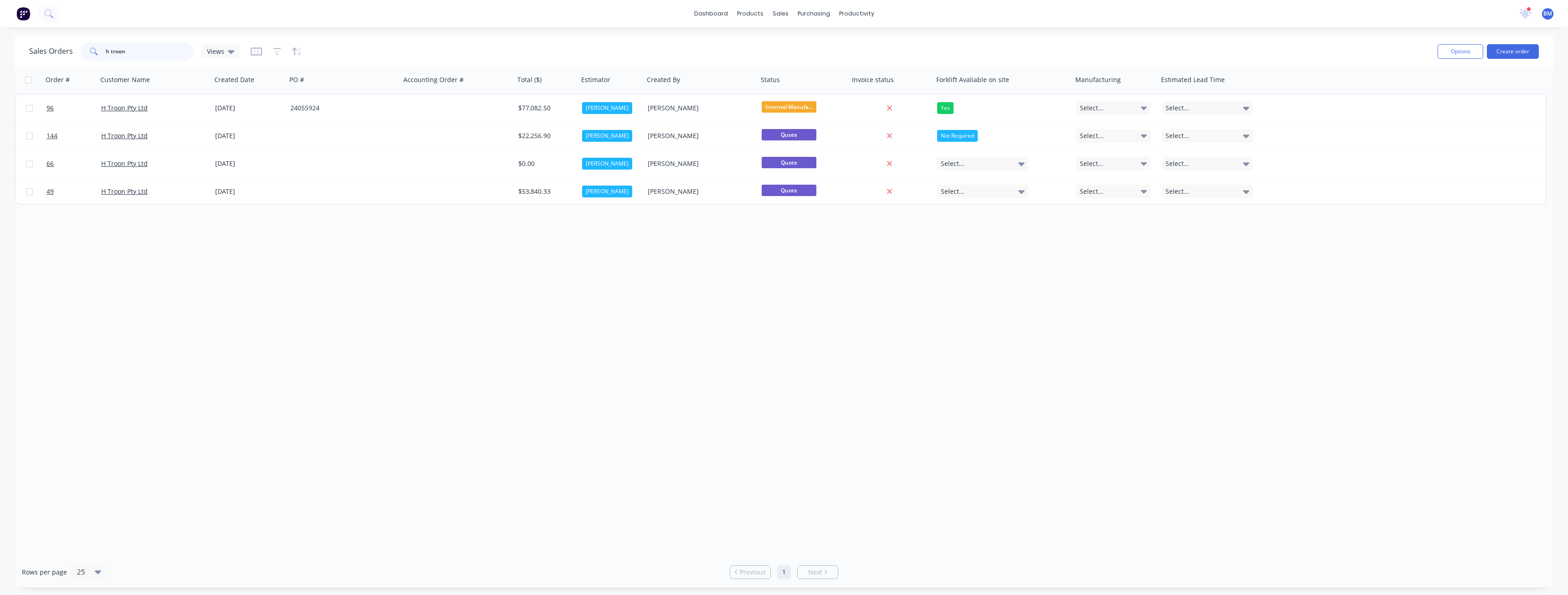
drag, startPoint x: 145, startPoint y: 55, endPoint x: 89, endPoint y: 49, distance: 56.3
click at [89, 49] on div "h troon" at bounding box center [137, 51] width 114 height 18
